Goal: Entertainment & Leisure: Consume media (video, audio)

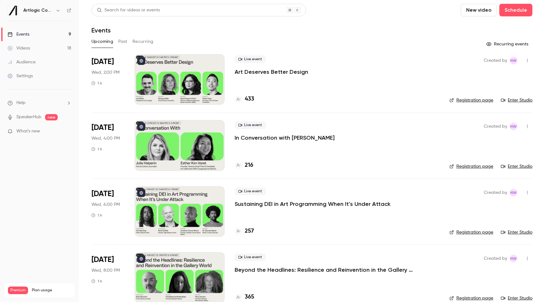
click at [33, 134] on span "What's new" at bounding box center [28, 131] width 24 height 7
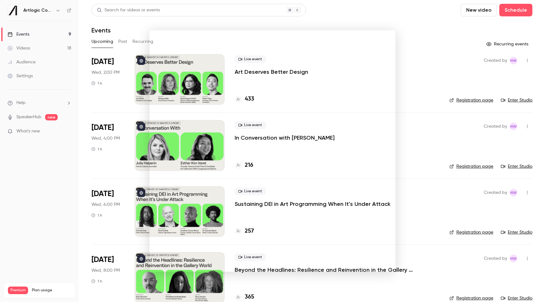
drag, startPoint x: 14, startPoint y: 91, endPoint x: 21, endPoint y: 79, distance: 14.6
click at [14, 91] on div at bounding box center [272, 151] width 545 height 302
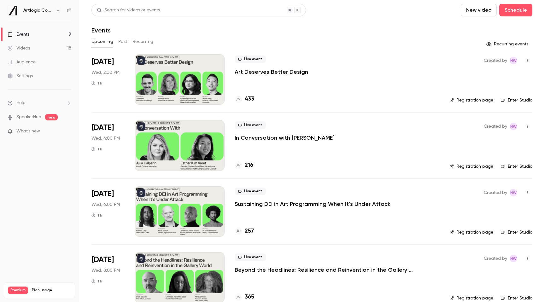
click at [24, 61] on div "Audience" at bounding box center [22, 62] width 28 height 6
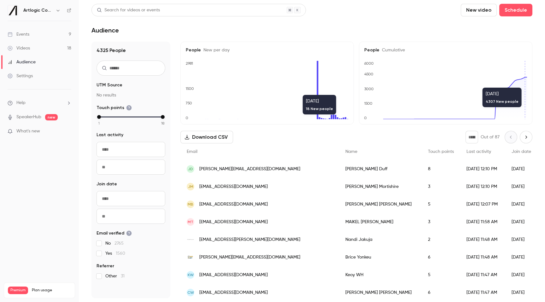
click at [524, 135] on icon "Next page" at bounding box center [526, 137] width 7 height 5
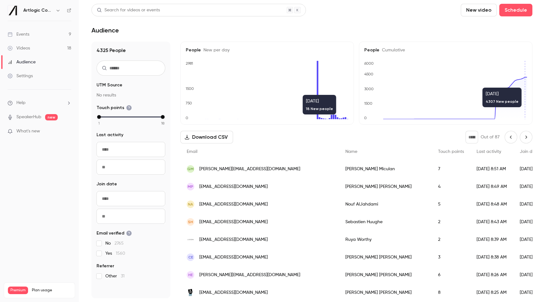
click at [475, 142] on input "*" at bounding box center [472, 137] width 13 height 13
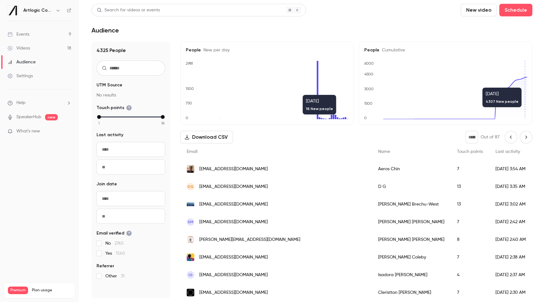
click at [529, 137] on icon "Next page" at bounding box center [526, 137] width 7 height 5
type input "*"
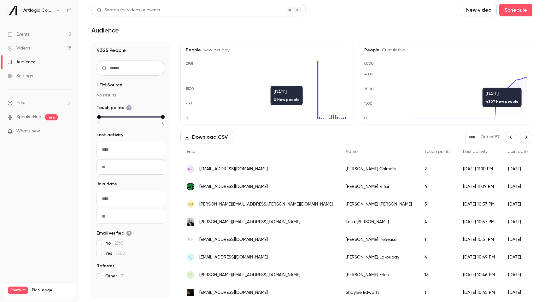
scroll to position [0, 0]
click at [106, 31] on h1 "Audience" at bounding box center [105, 31] width 27 height 8
drag, startPoint x: 120, startPoint y: 29, endPoint x: 93, endPoint y: 31, distance: 27.3
click at [93, 31] on div "Audience" at bounding box center [312, 31] width 441 height 8
click at [93, 31] on h1 "Audience" at bounding box center [105, 31] width 27 height 8
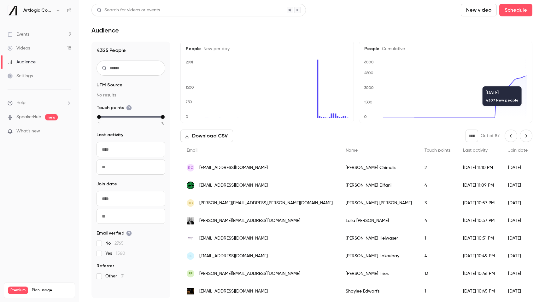
scroll to position [0, 0]
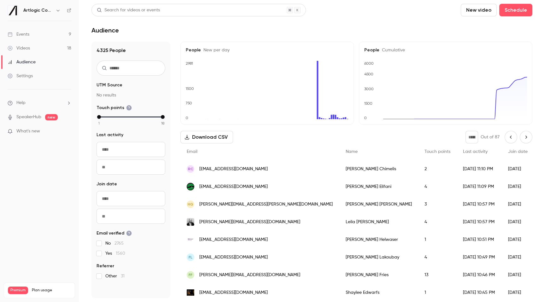
click at [41, 61] on link "Audience" at bounding box center [39, 62] width 79 height 14
click at [29, 28] on link "Events 9" at bounding box center [39, 34] width 79 height 14
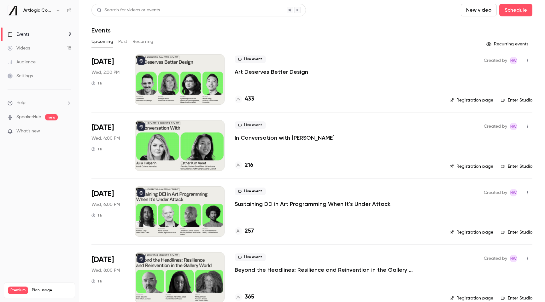
click at [120, 44] on button "Past" at bounding box center [122, 42] width 9 height 10
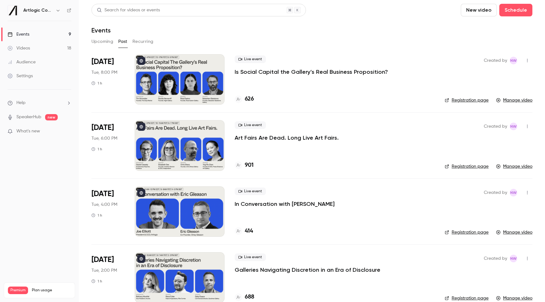
click at [150, 43] on button "Recurring" at bounding box center [143, 42] width 21 height 10
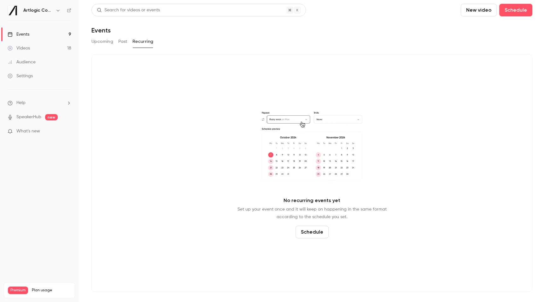
click at [102, 43] on button "Upcoming" at bounding box center [103, 42] width 22 height 10
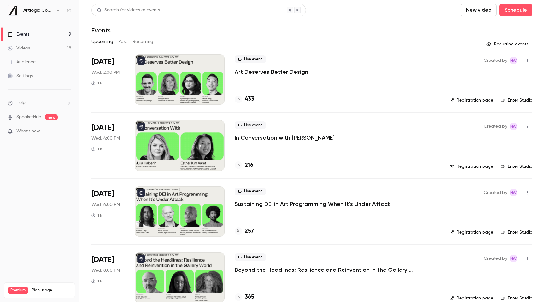
click at [17, 55] on link "Audience" at bounding box center [39, 62] width 79 height 14
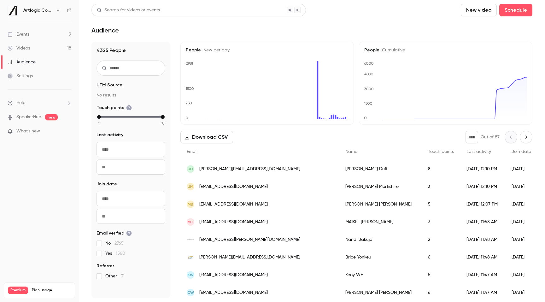
click at [22, 49] on div "Videos" at bounding box center [19, 48] width 22 height 6
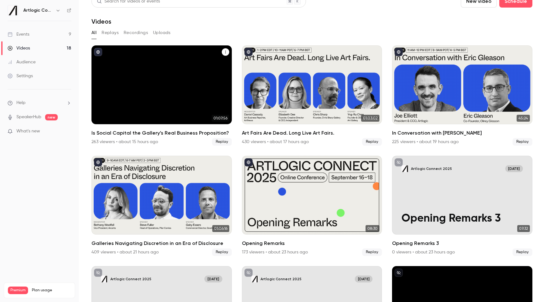
scroll to position [12, 0]
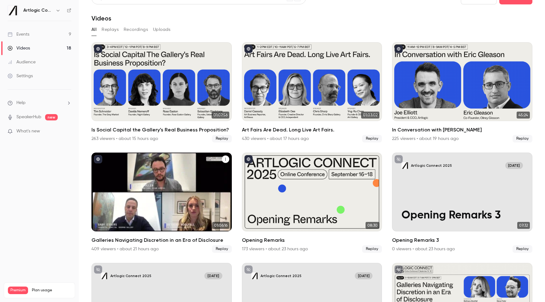
click at [161, 240] on h2 "Galleries Navigating Discretion in an Era of Disclosure" at bounding box center [162, 241] width 140 height 8
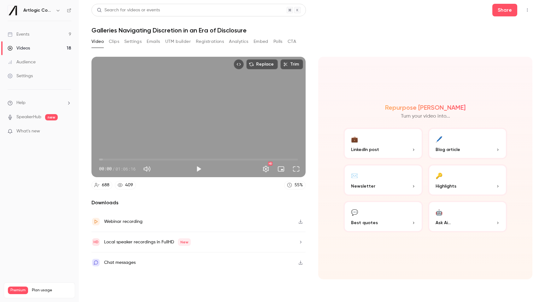
click at [456, 187] on p "Highlights" at bounding box center [468, 186] width 64 height 7
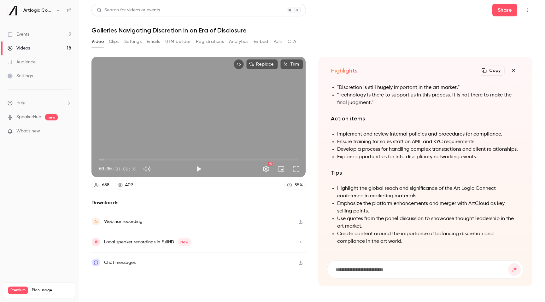
click at [148, 241] on div "Local speaker recordings in FullHD New" at bounding box center [147, 243] width 87 height 8
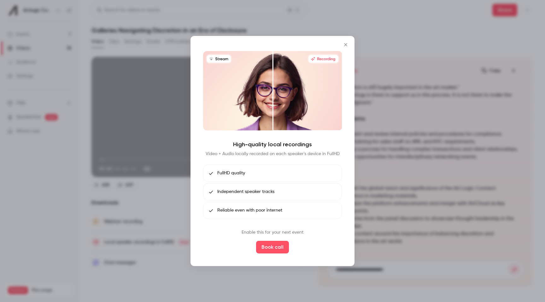
click at [232, 174] on span "FullHD quality" at bounding box center [231, 173] width 28 height 7
click at [349, 44] on icon "Close" at bounding box center [346, 44] width 8 height 5
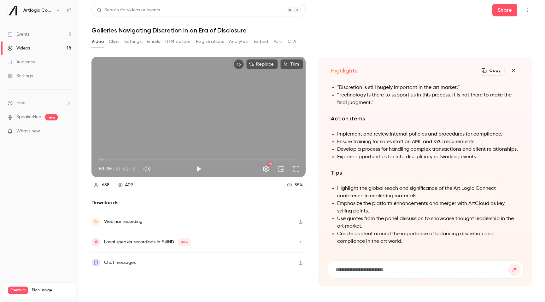
click at [138, 221] on div "Webinar recording" at bounding box center [123, 222] width 39 height 8
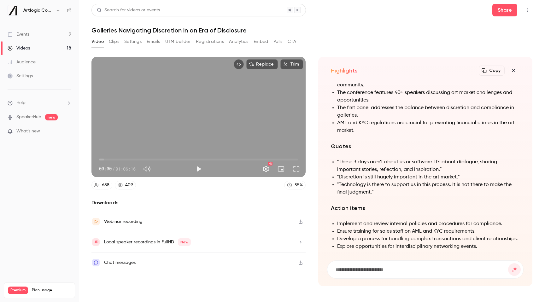
scroll to position [-90, 0]
drag, startPoint x: 345, startPoint y: 177, endPoint x: 455, endPoint y: 176, distance: 109.5
click at [455, 176] on li ""Discretion is still hugely important in the art market."" at bounding box center [428, 178] width 183 height 8
drag, startPoint x: 423, startPoint y: 180, endPoint x: 471, endPoint y: 178, distance: 48.3
click at [471, 178] on li ""Discretion is still hugely important in the art market."" at bounding box center [428, 178] width 183 height 8
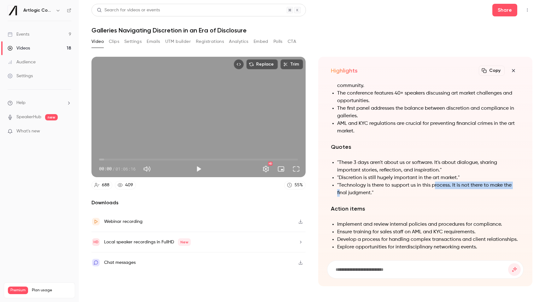
drag, startPoint x: 382, startPoint y: 187, endPoint x: 437, endPoint y: 185, distance: 55.3
click at [435, 186] on li ""Technology is there to support us in this process. It is not there to make the…" at bounding box center [428, 189] width 183 height 15
click at [437, 185] on li ""Technology is there to support us in this process. It is not there to make the…" at bounding box center [428, 189] width 183 height 15
click at [515, 71] on icon "button" at bounding box center [514, 70] width 8 height 5
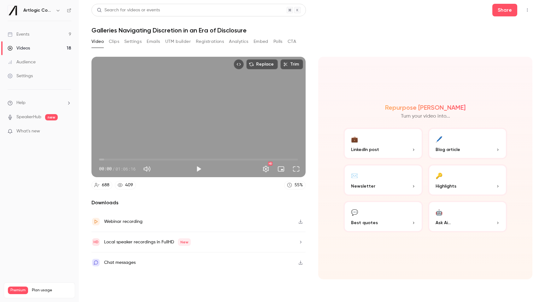
click at [393, 220] on p "Best quotes" at bounding box center [383, 223] width 64 height 7
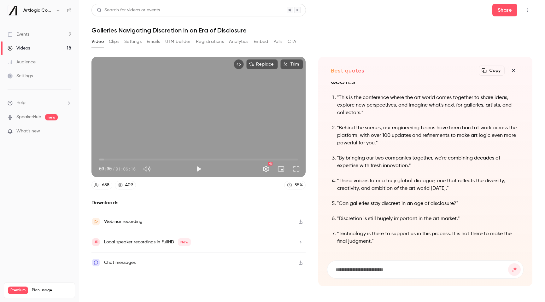
click at [194, 170] on button "Play" at bounding box center [199, 169] width 13 height 13
drag, startPoint x: 171, startPoint y: 160, endPoint x: 185, endPoint y: 158, distance: 14.1
click at [185, 158] on span "28:27" at bounding box center [198, 160] width 199 height 10
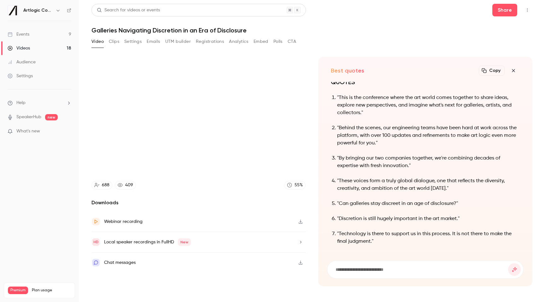
type input "****"
click at [118, 41] on button "Clips" at bounding box center [114, 42] width 10 height 10
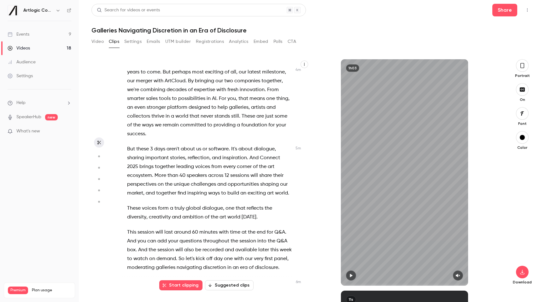
scroll to position [397, 0]
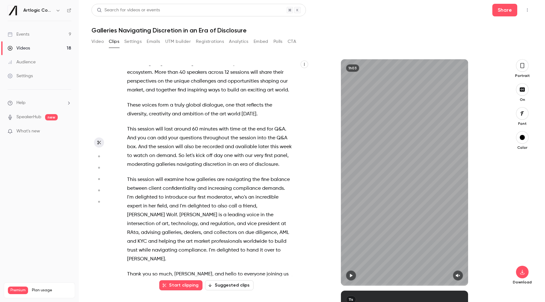
click at [214, 285] on button "Suggested clips" at bounding box center [229, 286] width 49 height 10
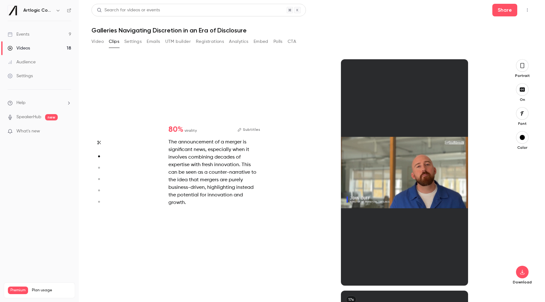
scroll to position [232, 0]
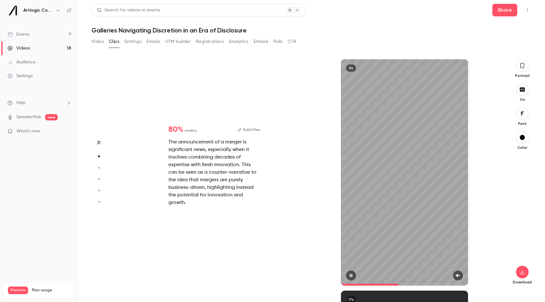
type input "*"
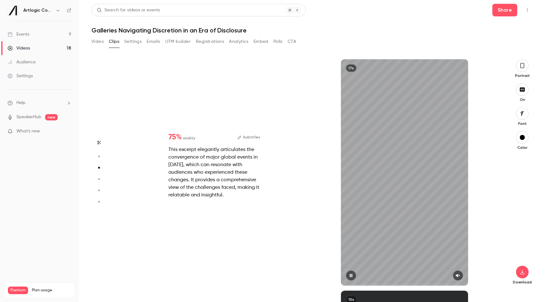
scroll to position [463, 0]
click at [457, 275] on icon "button" at bounding box center [458, 276] width 5 height 4
click at [528, 113] on button "button" at bounding box center [522, 113] width 13 height 13
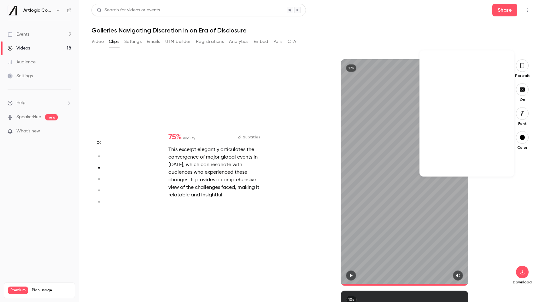
scroll to position [7189, 0]
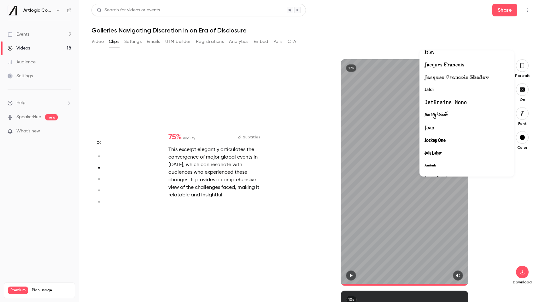
click at [454, 102] on span "JetBrains Mono" at bounding box center [446, 103] width 42 height 8
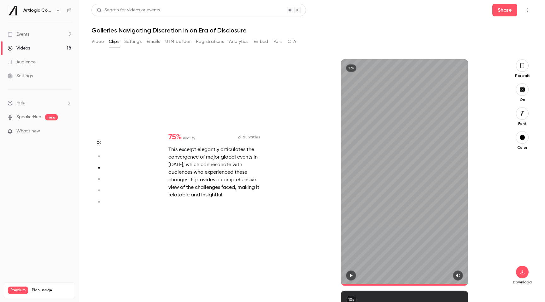
click at [520, 64] on icon "button" at bounding box center [522, 65] width 5 height 7
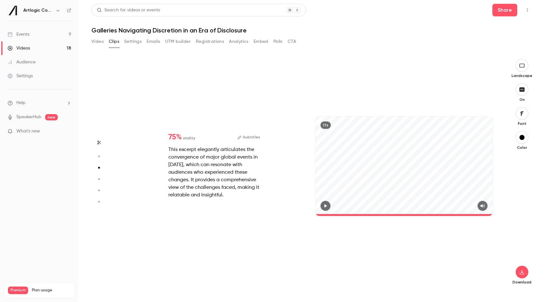
click at [522, 65] on icon "button" at bounding box center [522, 65] width 7 height 5
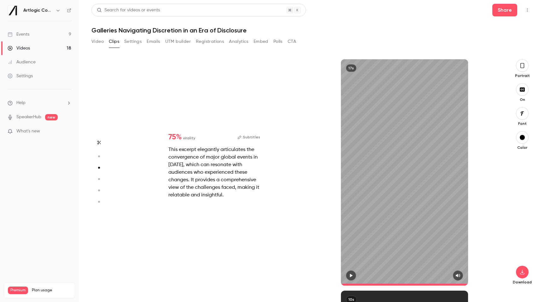
click at [521, 139] on div "button" at bounding box center [522, 137] width 5 height 5
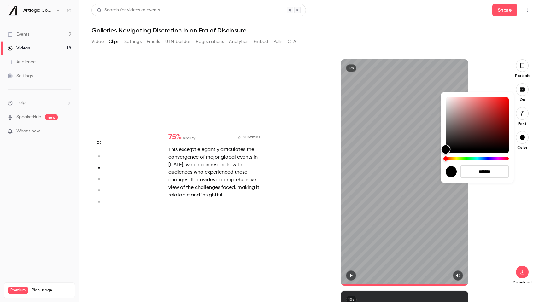
drag, startPoint x: 465, startPoint y: 136, endPoint x: 507, endPoint y: 114, distance: 48.1
click at [509, 112] on div "Color" at bounding box center [477, 123] width 63 height 52
type input "****"
type input "*******"
drag, startPoint x: 491, startPoint y: 115, endPoint x: 463, endPoint y: 107, distance: 28.5
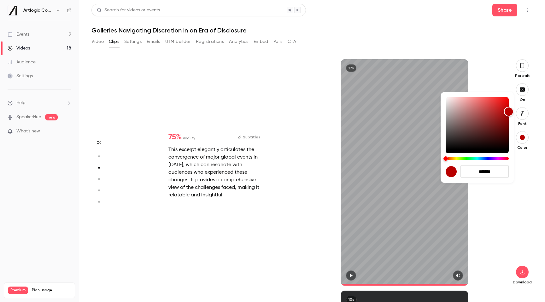
click at [464, 107] on div "Color" at bounding box center [477, 123] width 63 height 52
type input "****"
type input "*******"
type input "****"
type input "*******"
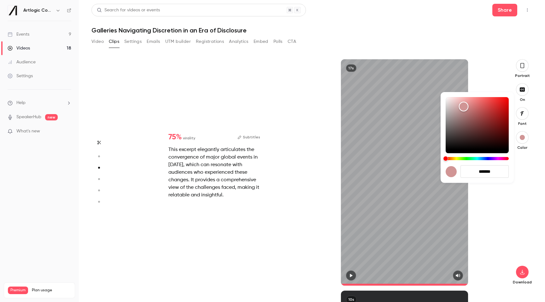
click at [485, 162] on div "*******" at bounding box center [477, 137] width 73 height 91
type input "****"
type input "*******"
type input "****"
type input "*******"
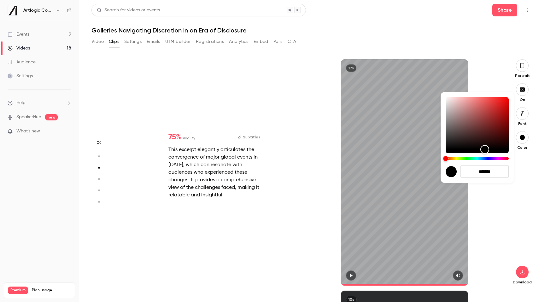
drag, startPoint x: 485, startPoint y: 159, endPoint x: 495, endPoint y: 134, distance: 26.1
click at [485, 159] on div "Hue" at bounding box center [477, 158] width 63 height 3
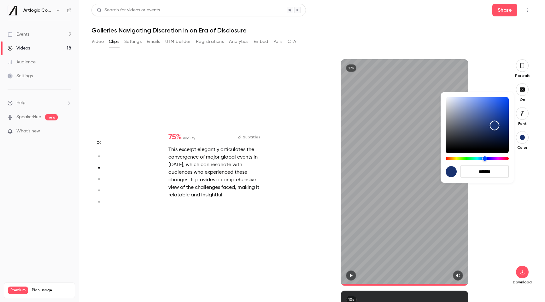
click at [513, 61] on div "*******" at bounding box center [272, 151] width 545 height 302
type input "****"
type input "*******"
type input "****"
type input "*******"
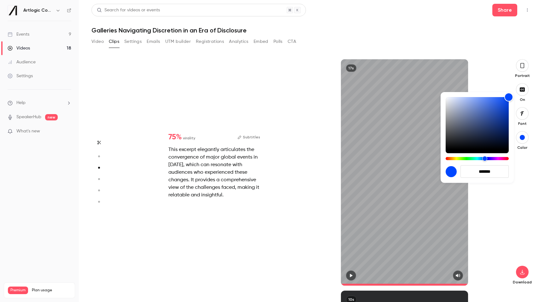
click at [451, 51] on div at bounding box center [272, 151] width 545 height 302
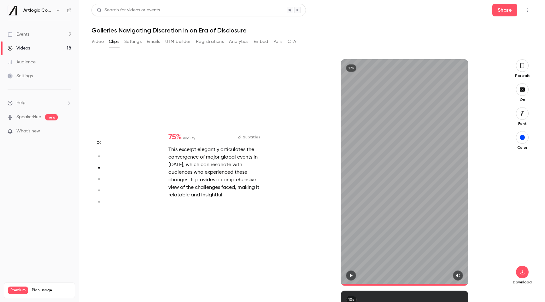
click at [359, 276] on div at bounding box center [405, 276] width 128 height 10
click at [351, 275] on icon "button" at bounding box center [351, 275] width 3 height 3
click at [524, 114] on icon "button" at bounding box center [522, 113] width 7 height 5
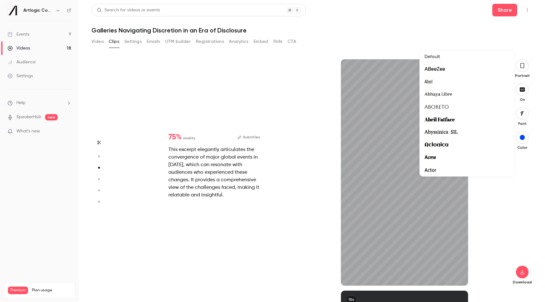
click at [435, 57] on div "Default" at bounding box center [467, 57] width 85 height 6
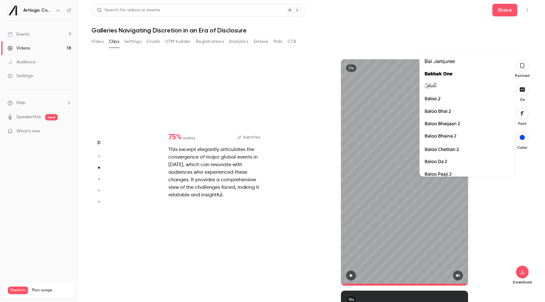
scroll to position [1615, 0]
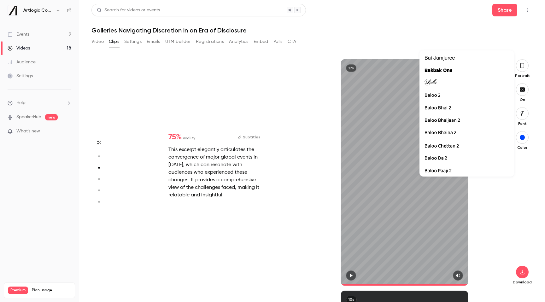
click at [353, 274] on div at bounding box center [272, 151] width 545 height 302
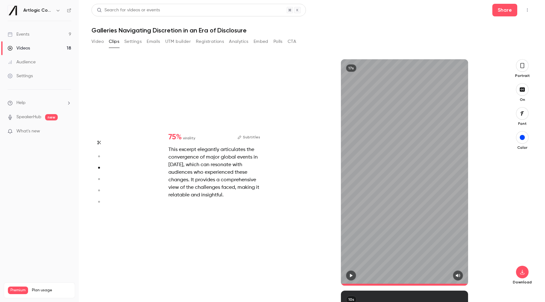
click at [351, 275] on div at bounding box center [272, 151] width 545 height 302
click at [351, 275] on icon "button" at bounding box center [351, 275] width 3 height 3
type input "*"
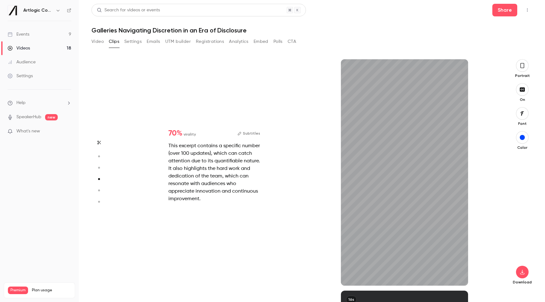
scroll to position [695, 0]
type input "*"
click at [461, 275] on button "button" at bounding box center [458, 276] width 10 height 10
type input "****"
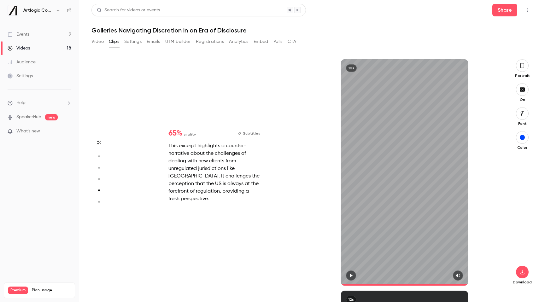
click at [39, 34] on link "Events 9" at bounding box center [39, 34] width 79 height 14
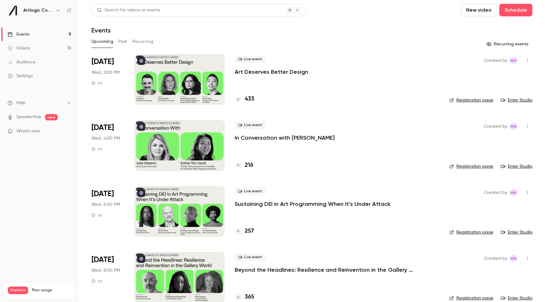
click at [120, 42] on button "Past" at bounding box center [122, 42] width 9 height 10
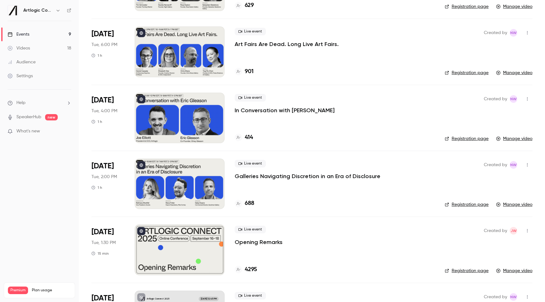
scroll to position [97, 0]
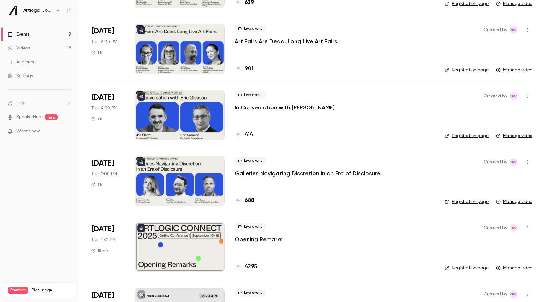
click at [274, 177] on p "Galleries Navigating Discretion in an Era of Disclosure" at bounding box center [308, 174] width 146 height 8
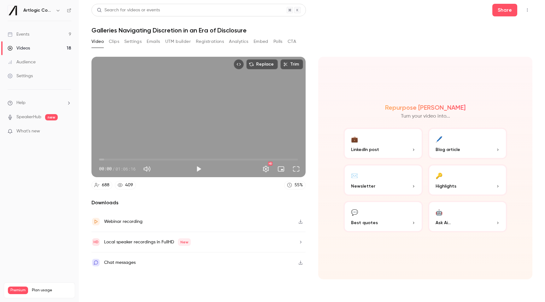
click at [470, 184] on p "Highlights" at bounding box center [468, 186] width 64 height 7
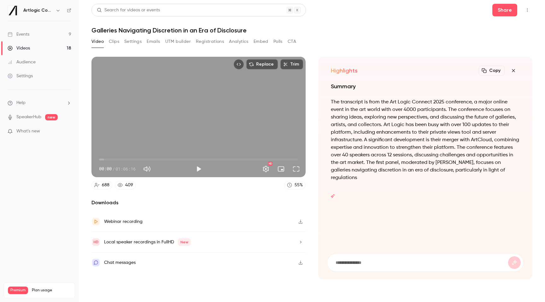
click at [161, 223] on div "Webinar recording" at bounding box center [199, 222] width 214 height 21
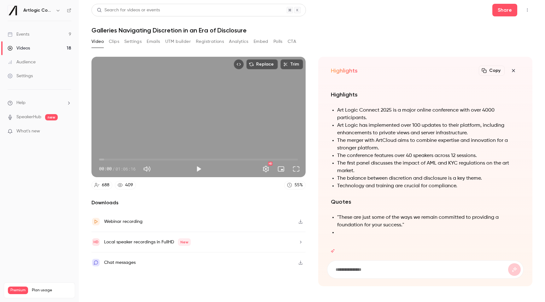
click at [110, 43] on button "Clips" at bounding box center [114, 42] width 10 height 10
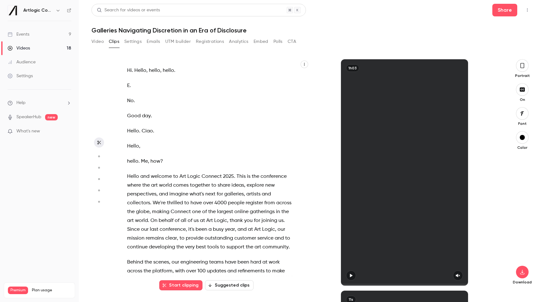
click at [155, 43] on button "Emails" at bounding box center [153, 42] width 13 height 10
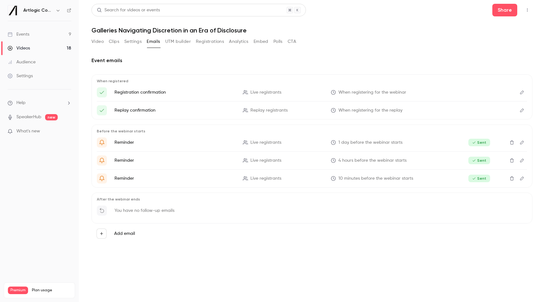
click at [213, 44] on button "Registrations" at bounding box center [210, 42] width 28 height 10
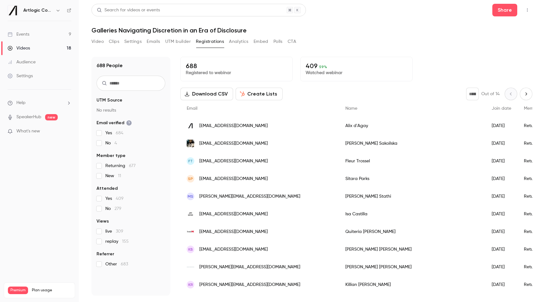
click at [116, 43] on button "Clips" at bounding box center [114, 42] width 10 height 10
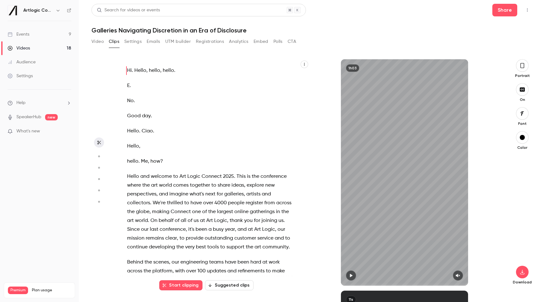
click at [98, 157] on icon "button" at bounding box center [99, 156] width 6 height 4
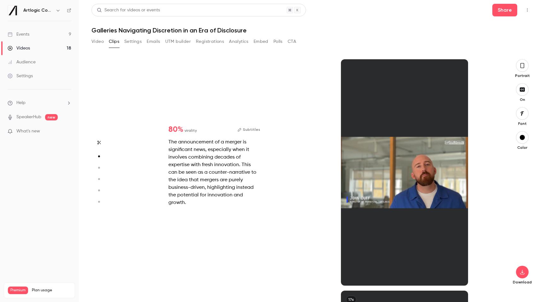
scroll to position [232, 0]
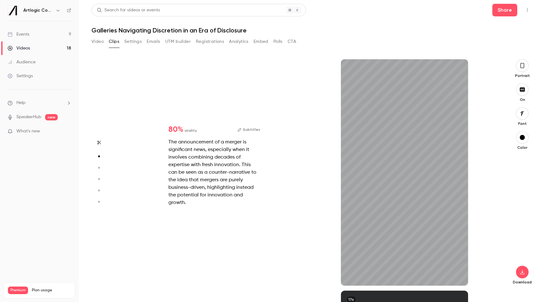
click at [98, 157] on icon "button" at bounding box center [99, 156] width 6 height 4
click at [99, 165] on button "button" at bounding box center [99, 168] width 10 height 10
type input "*"
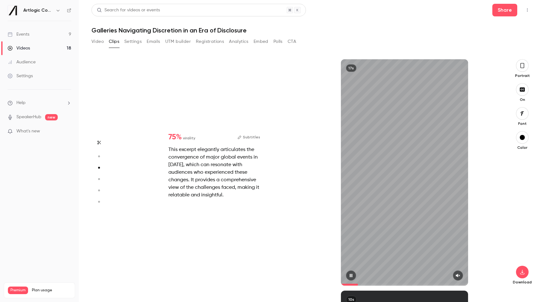
click at [455, 276] on button "button" at bounding box center [458, 276] width 10 height 10
type input "*"
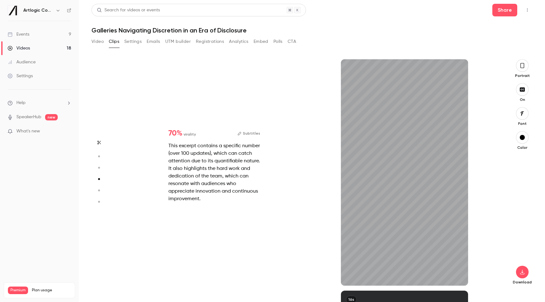
type input "*"
click at [460, 278] on button "button" at bounding box center [458, 276] width 10 height 10
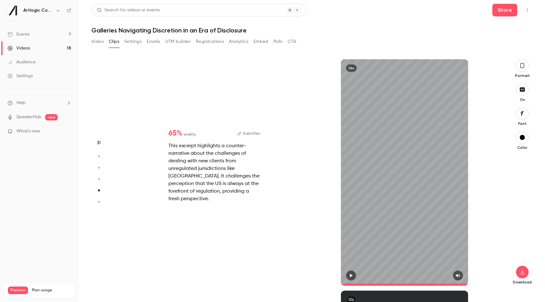
type input "****"
click at [290, 39] on button "CTA" at bounding box center [292, 42] width 9 height 10
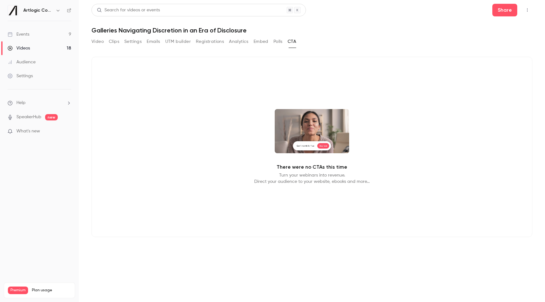
click at [280, 44] on button "Polls" at bounding box center [278, 42] width 9 height 10
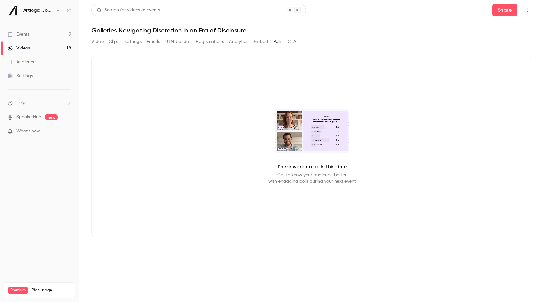
click at [258, 41] on button "Embed" at bounding box center [261, 42] width 15 height 10
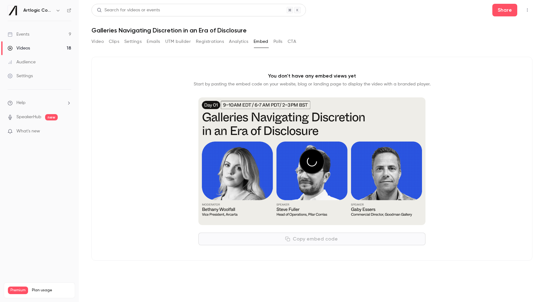
click at [237, 41] on button "Analytics" at bounding box center [239, 42] width 20 height 10
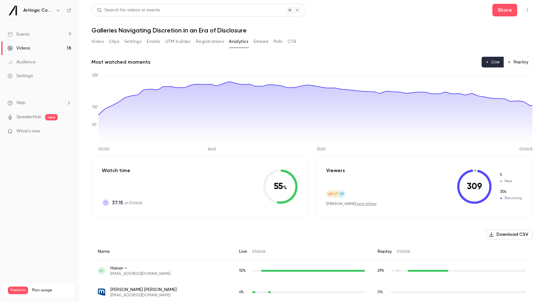
click at [216, 41] on button "Registrations" at bounding box center [210, 42] width 28 height 10
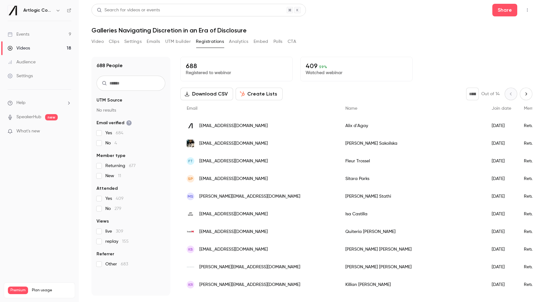
click at [170, 38] on button "UTM builder" at bounding box center [178, 42] width 26 height 10
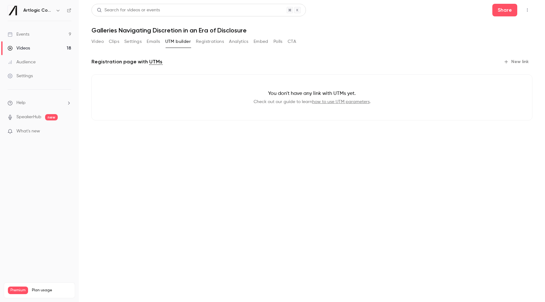
click at [151, 39] on button "Emails" at bounding box center [153, 42] width 13 height 10
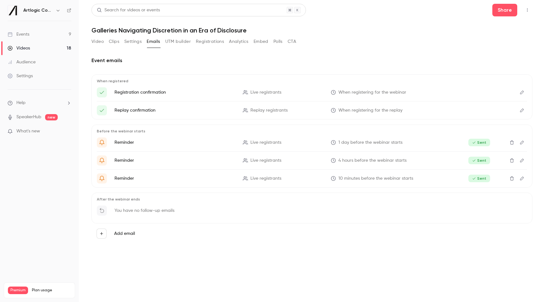
click at [130, 39] on button "Settings" at bounding box center [132, 42] width 17 height 10
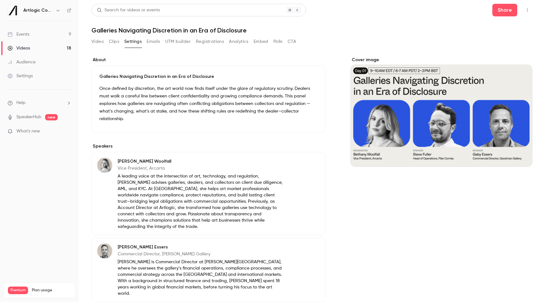
click at [109, 39] on button "Clips" at bounding box center [114, 42] width 10 height 10
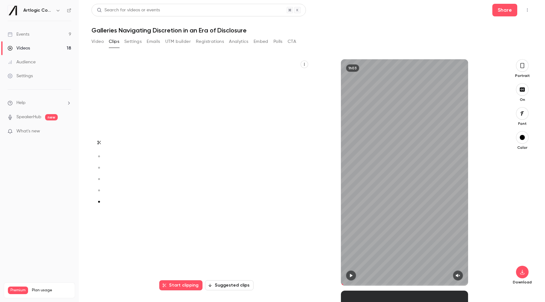
scroll to position [1148, 0]
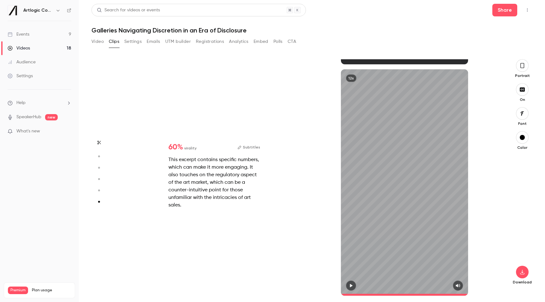
type input "****"
